Goal: Task Accomplishment & Management: Manage account settings

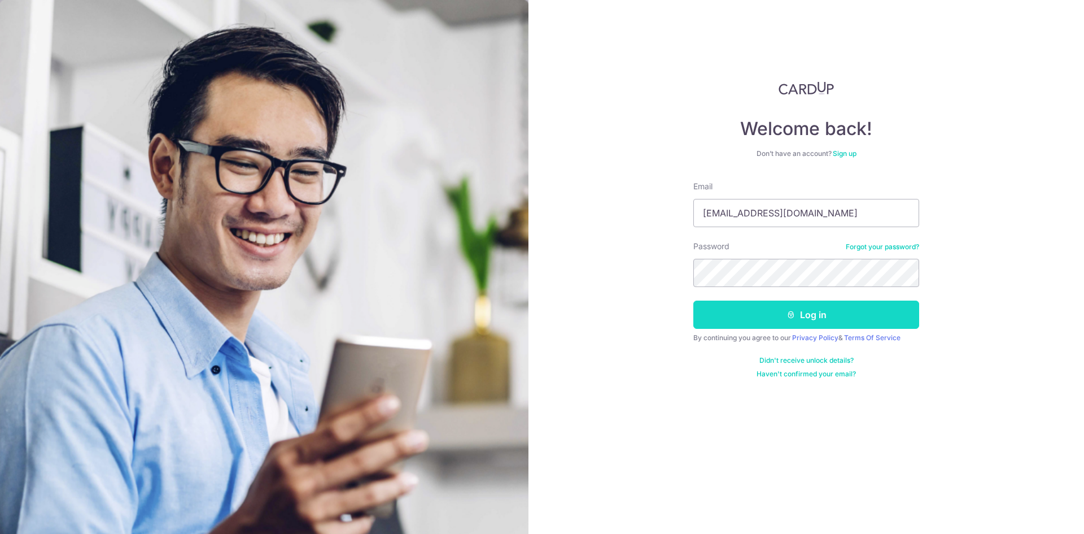
click at [797, 313] on button "Log in" at bounding box center [806, 314] width 226 height 28
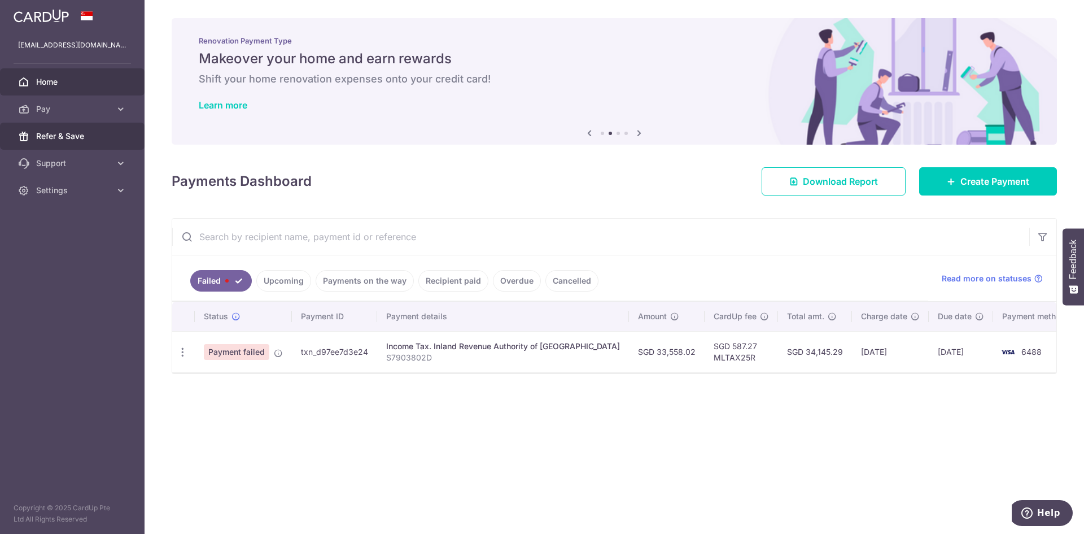
click at [66, 134] on span "Refer & Save" at bounding box center [73, 135] width 75 height 11
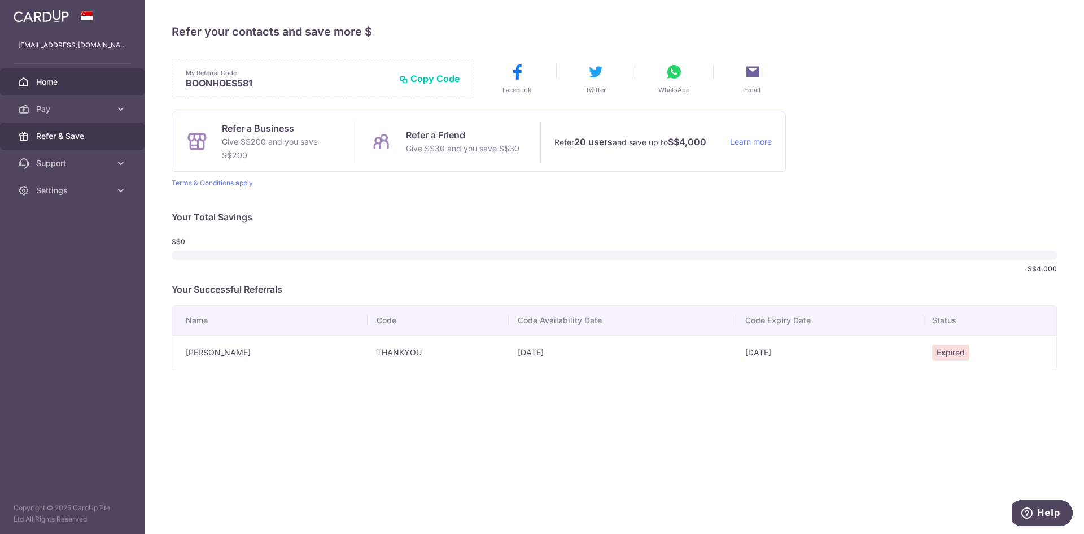
click at [62, 78] on span "Home" at bounding box center [73, 81] width 75 height 11
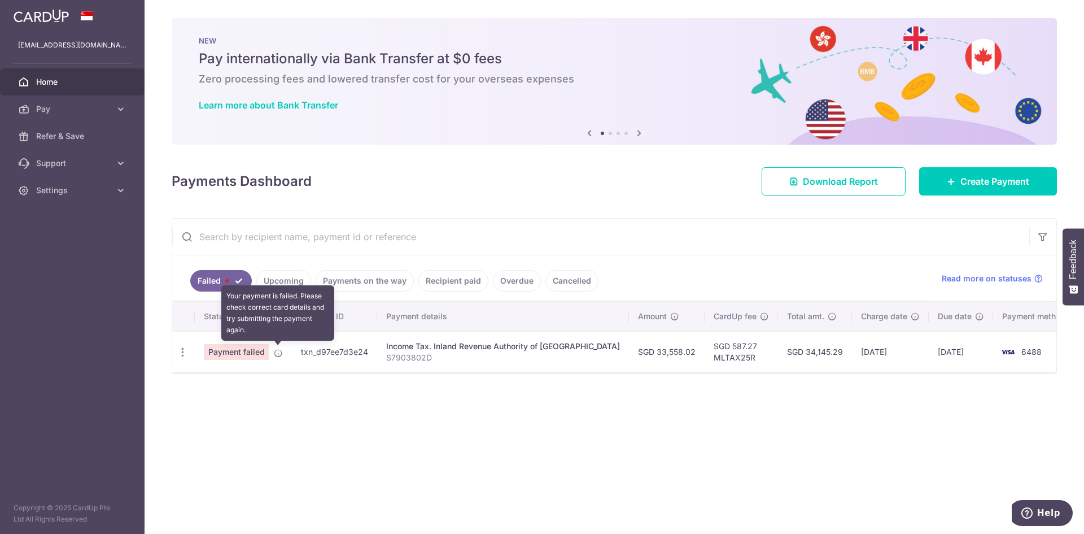
click at [281, 353] on icon at bounding box center [278, 352] width 9 height 9
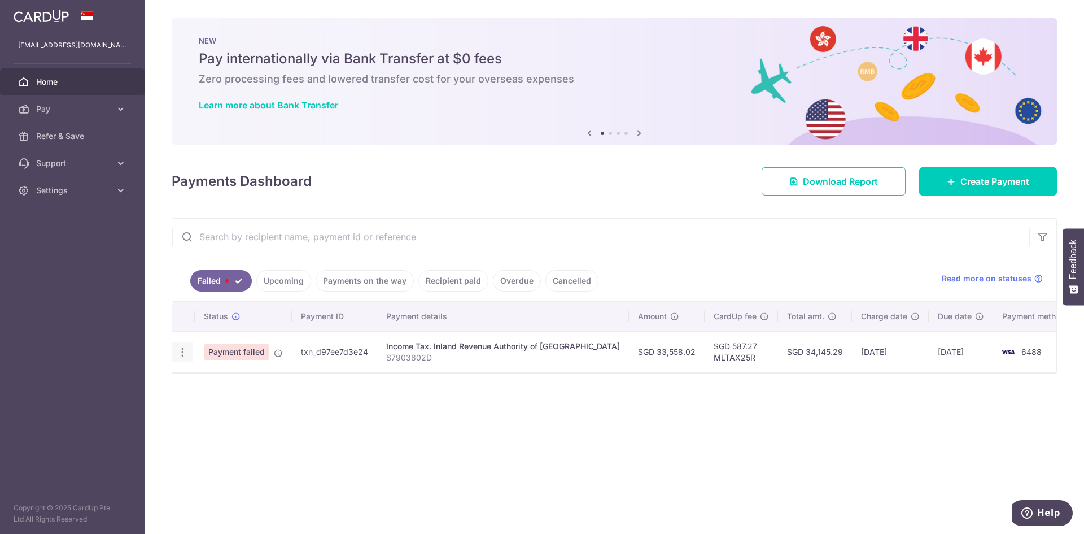
click at [184, 354] on icon "button" at bounding box center [183, 352] width 12 height 12
click at [194, 382] on icon at bounding box center [189, 383] width 14 height 14
radio input "true"
type input "33,558.02"
type input "S7903802D"
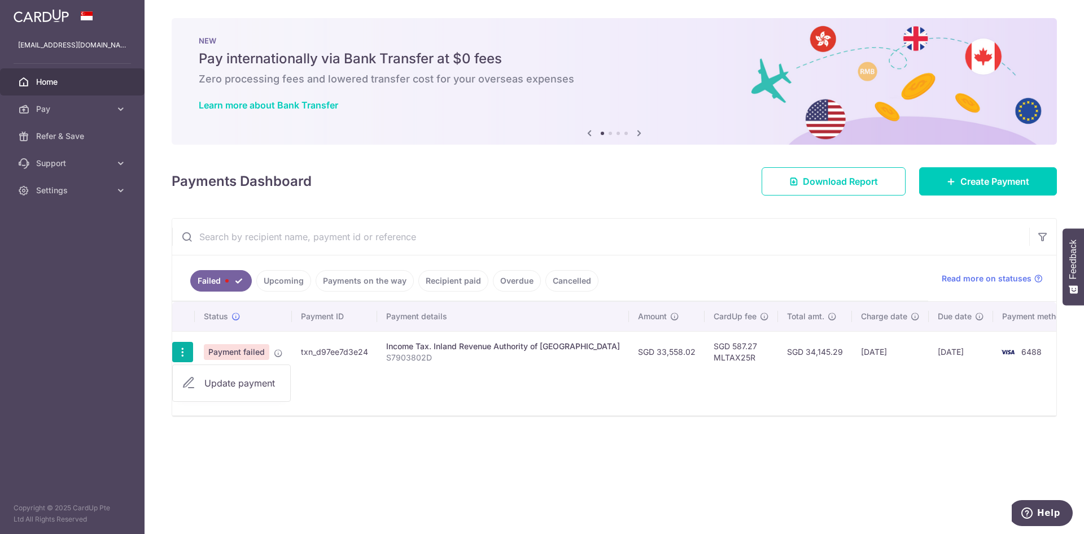
type input "MLTAX25R"
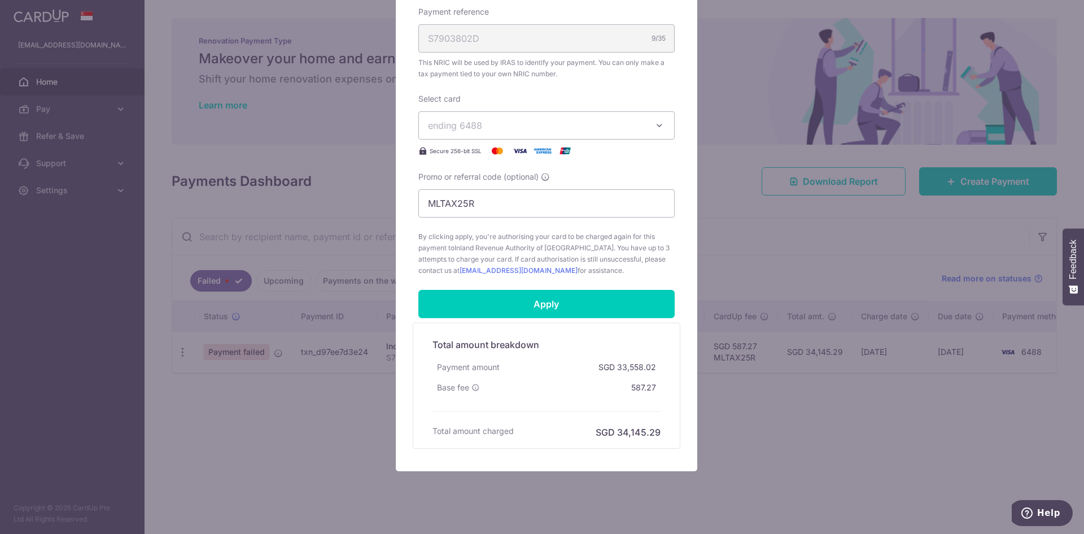
scroll to position [324, 0]
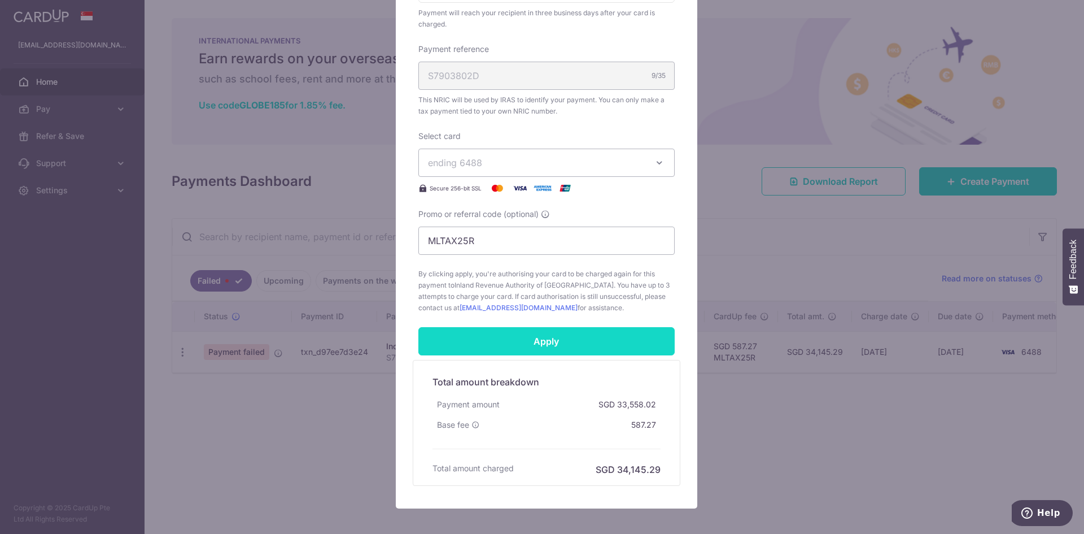
click at [492, 338] on input "Apply" at bounding box center [546, 341] width 256 height 28
